Goal: Task Accomplishment & Management: Manage account settings

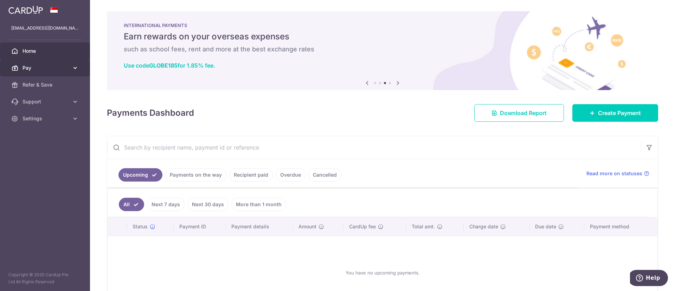
click at [75, 68] on icon at bounding box center [75, 67] width 7 height 7
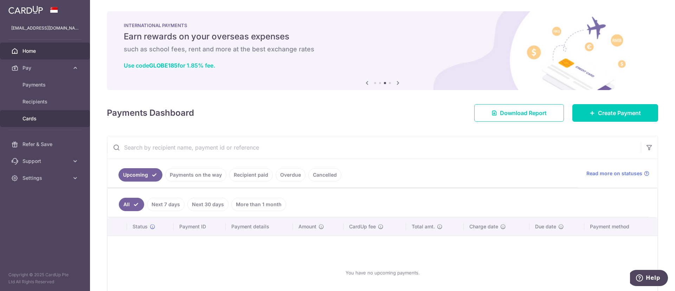
click at [47, 122] on span "Cards" at bounding box center [46, 118] width 46 height 7
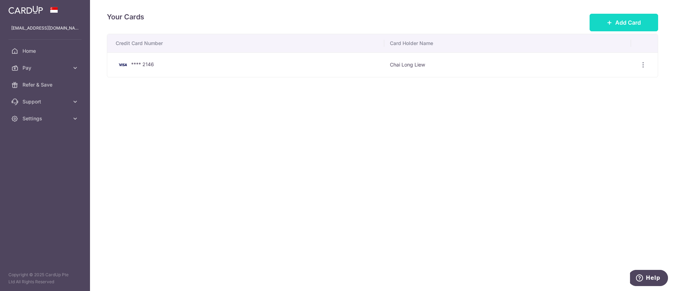
click at [630, 21] on span "Add Card" at bounding box center [628, 22] width 26 height 8
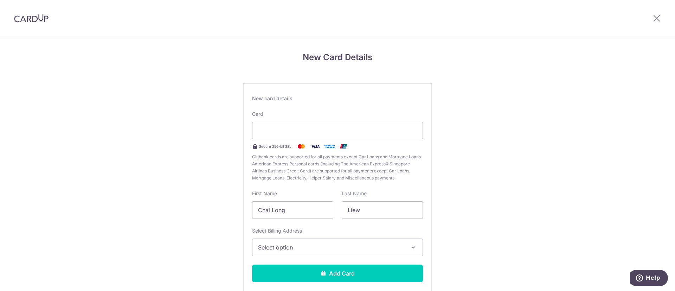
click at [357, 249] on span "Select option" at bounding box center [331, 247] width 146 height 8
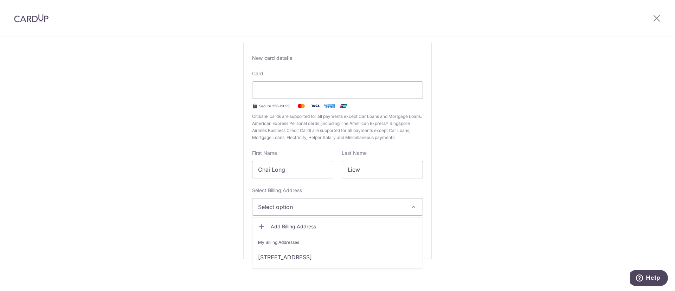
scroll to position [41, 0]
click at [384, 254] on link "950 Dunearn Road, #10-03 Gardenvista, Singapore, Singapore, Singapore-589474" at bounding box center [337, 256] width 170 height 17
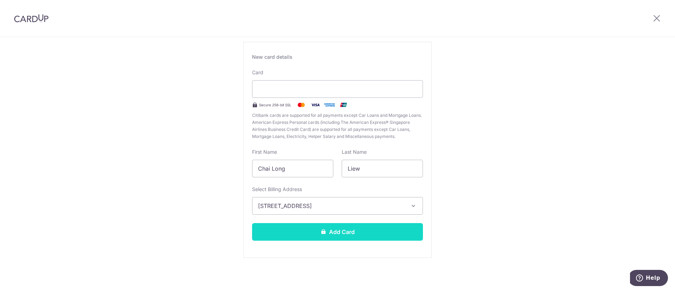
click at [406, 233] on button "Add Card" at bounding box center [337, 232] width 171 height 18
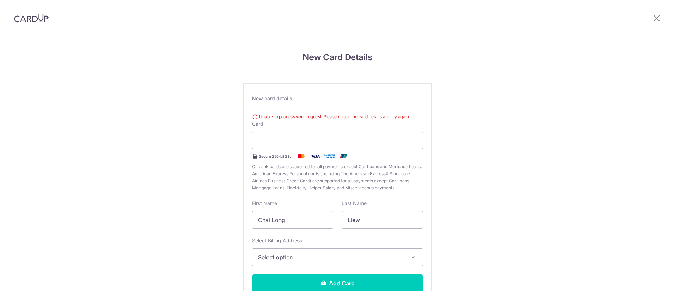
scroll to position [51, 0]
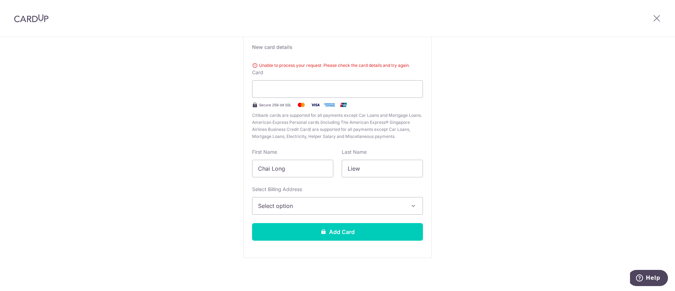
click at [252, 65] on div "Unable to process your request. Please check the card details and try again." at bounding box center [337, 65] width 171 height 7
click at [274, 64] on div "Unable to process your request. Please check the card details and try again." at bounding box center [337, 65] width 171 height 7
click at [294, 64] on div "Unable to process your request. Please check the card details and try again." at bounding box center [337, 65] width 171 height 7
